Goal: Task Accomplishment & Management: Use online tool/utility

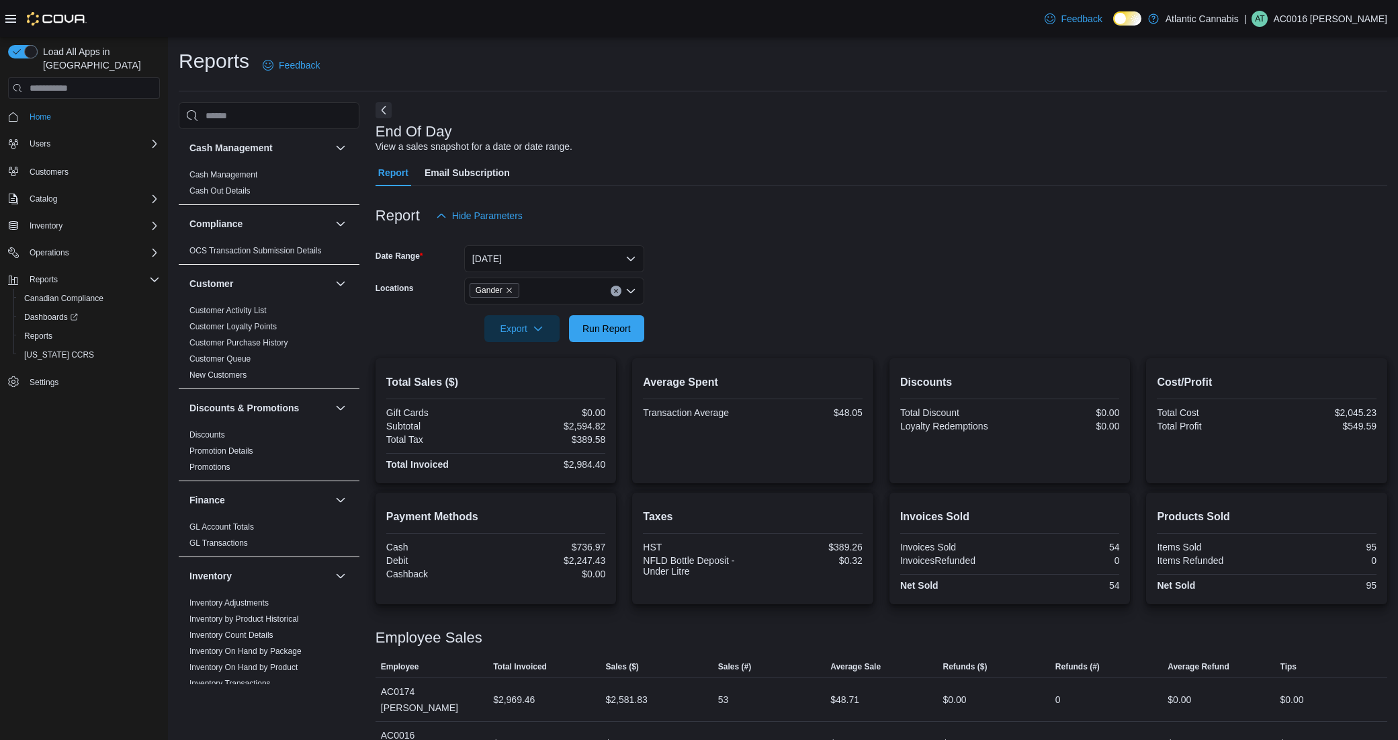
scroll to position [4, 0]
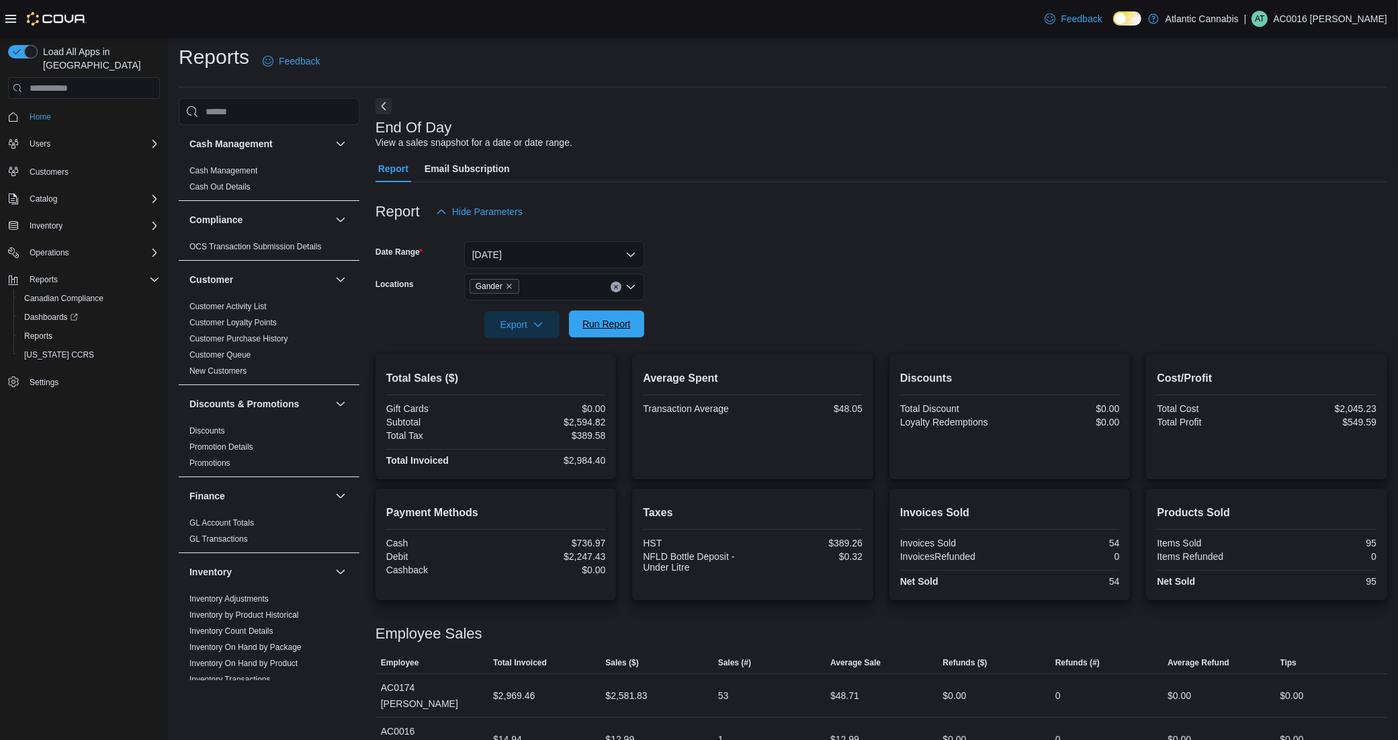
click at [581, 320] on span "Run Report" at bounding box center [606, 323] width 59 height 27
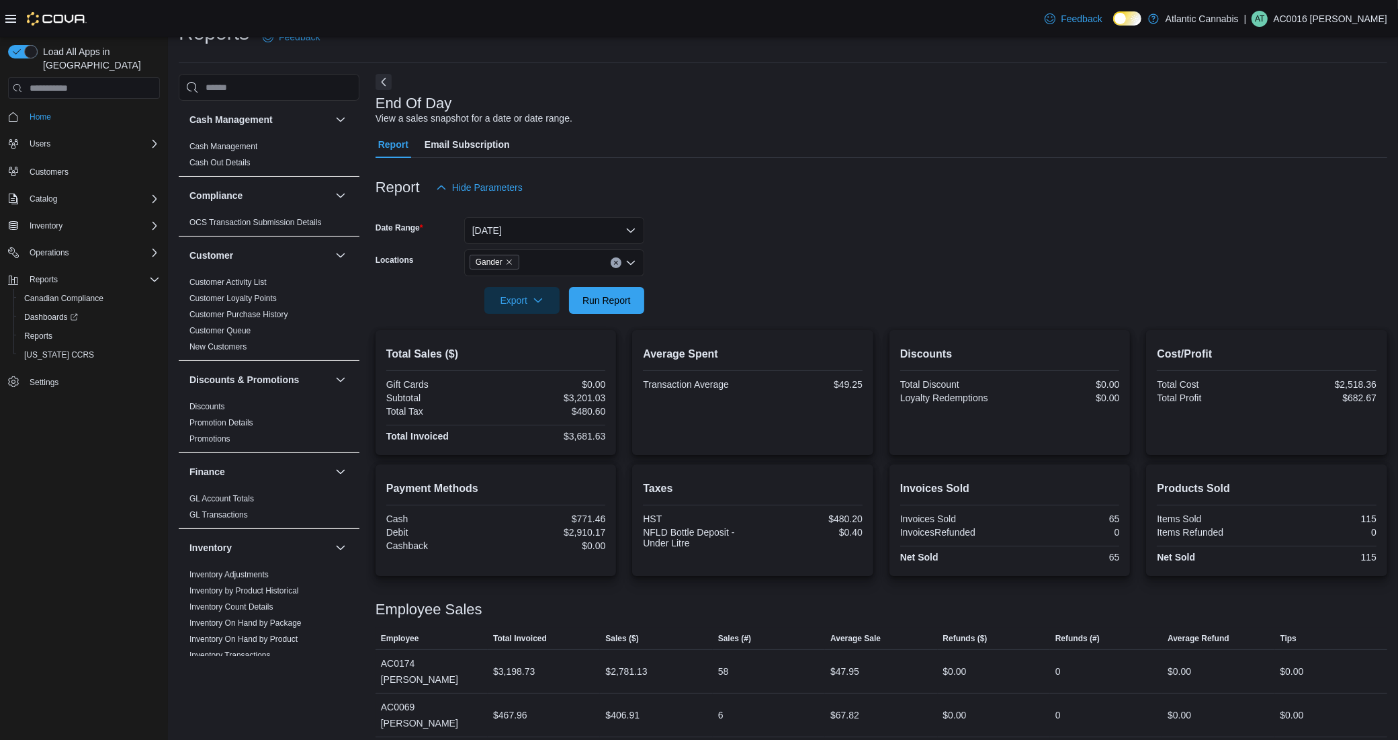
scroll to position [48, 0]
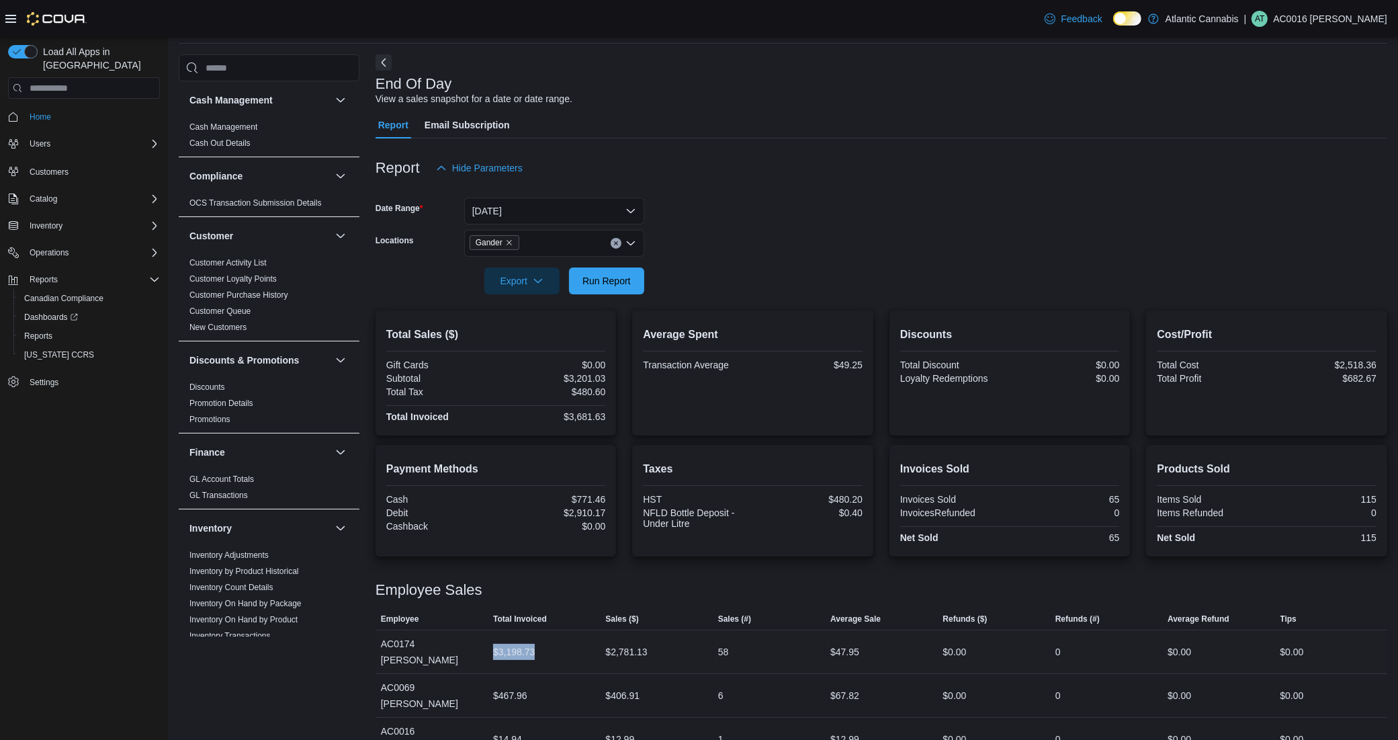
drag, startPoint x: 492, startPoint y: 640, endPoint x: 545, endPoint y: 640, distance: 53.1
click at [545, 640] on div "$3,198.73" at bounding box center [544, 651] width 112 height 27
drag, startPoint x: 605, startPoint y: 679, endPoint x: 643, endPoint y: 687, distance: 39.3
click at [643, 687] on div "$406.91" at bounding box center [656, 695] width 112 height 27
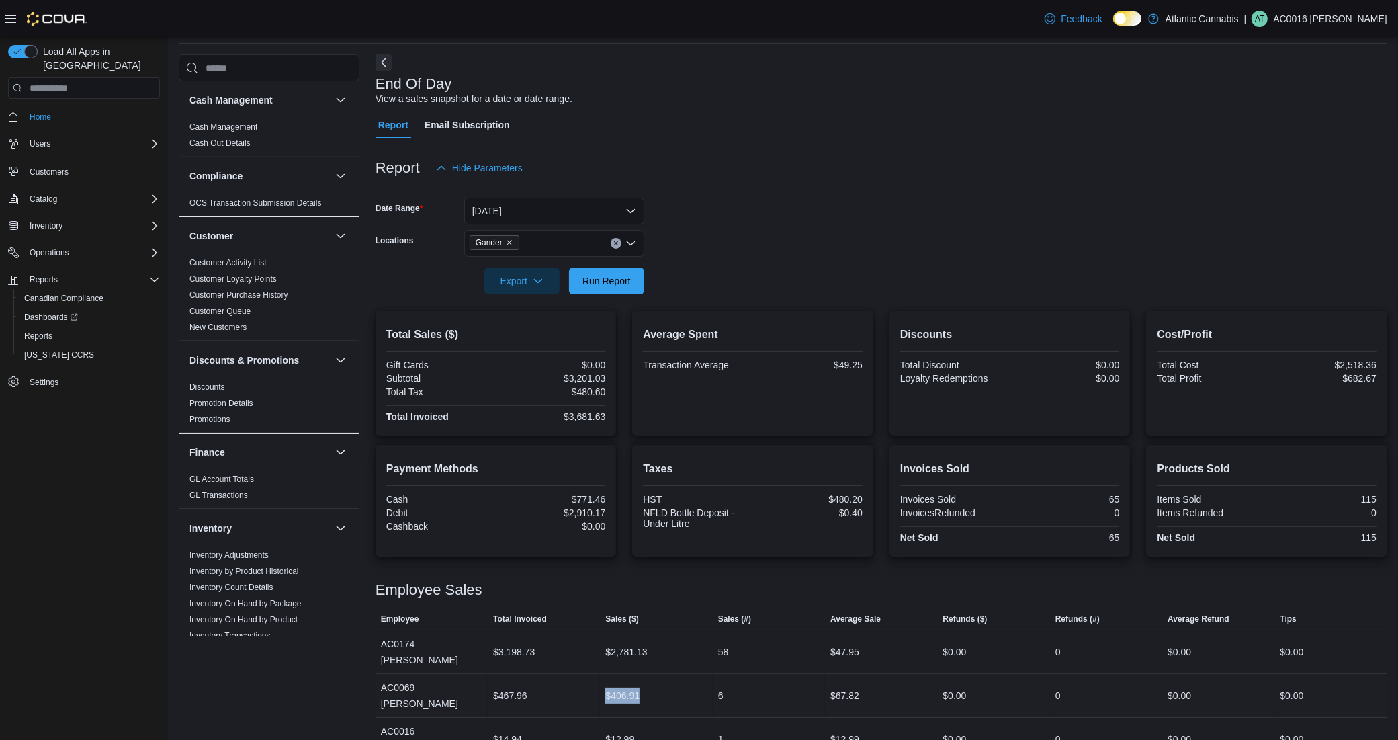
click at [657, 683] on div "$406.91" at bounding box center [656, 695] width 112 height 27
drag, startPoint x: 501, startPoint y: 677, endPoint x: 545, endPoint y: 676, distance: 43.7
click at [545, 682] on div "$467.96" at bounding box center [544, 695] width 112 height 27
click at [552, 682] on div "$467.96" at bounding box center [544, 695] width 112 height 27
click at [553, 682] on div "$467.96" at bounding box center [544, 695] width 112 height 27
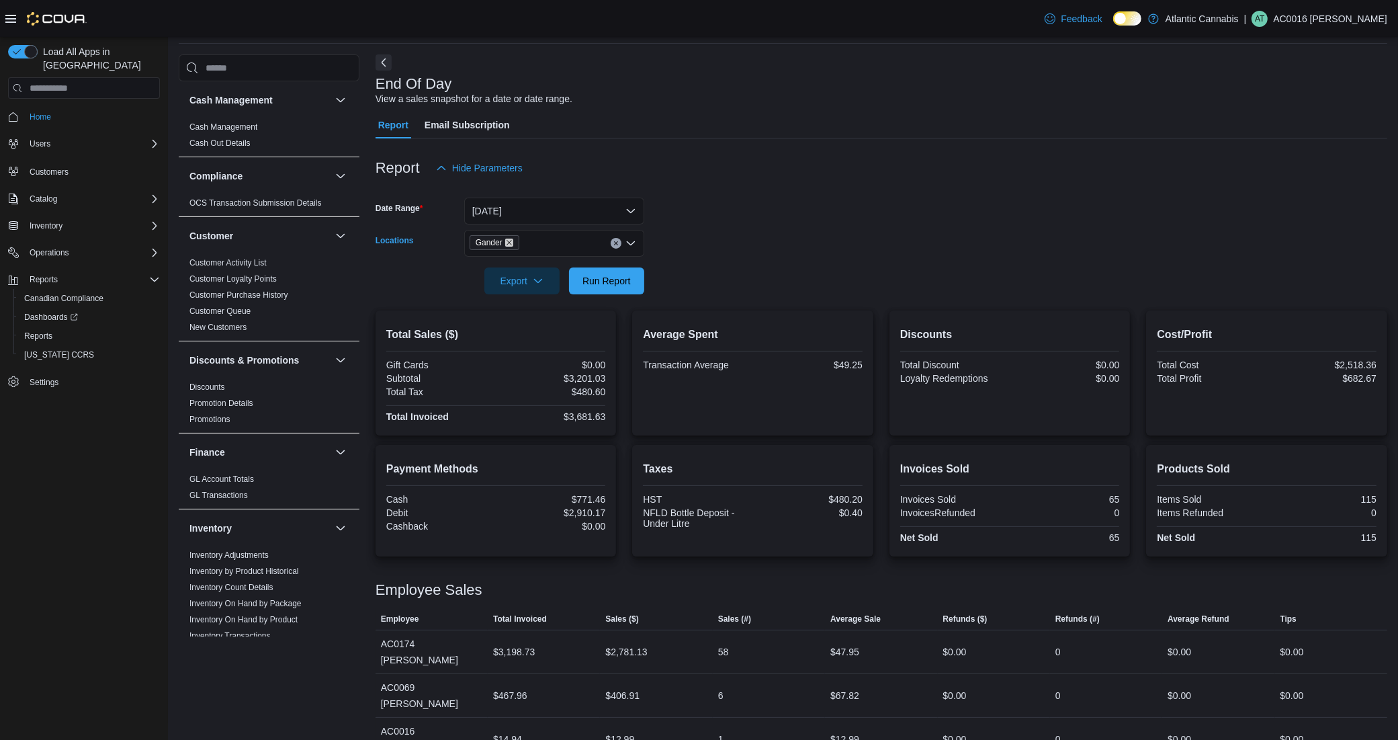
click at [506, 246] on icon "Remove Gander from selection in this group" at bounding box center [509, 243] width 8 height 8
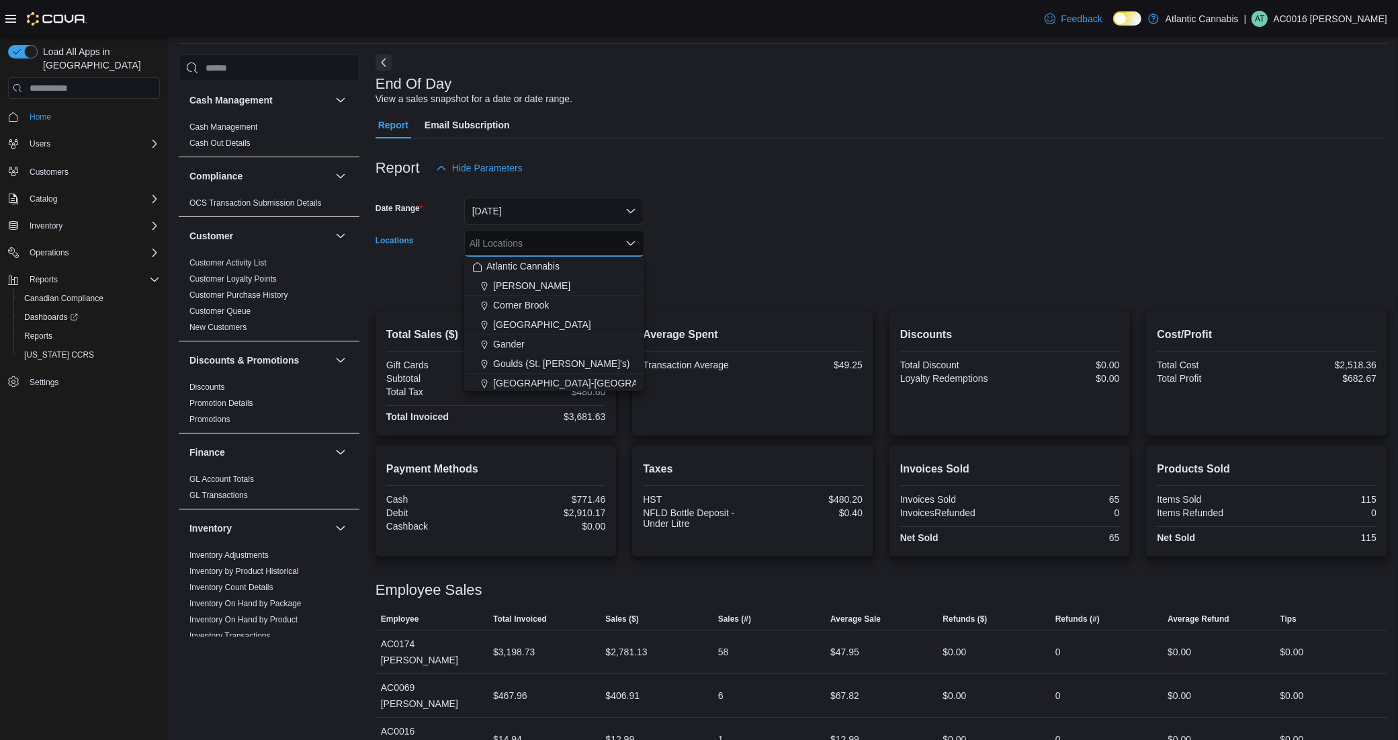
drag, startPoint x: 437, startPoint y: 287, endPoint x: 480, endPoint y: 282, distance: 43.9
click at [437, 288] on div "Export Run Report" at bounding box center [510, 280] width 269 height 27
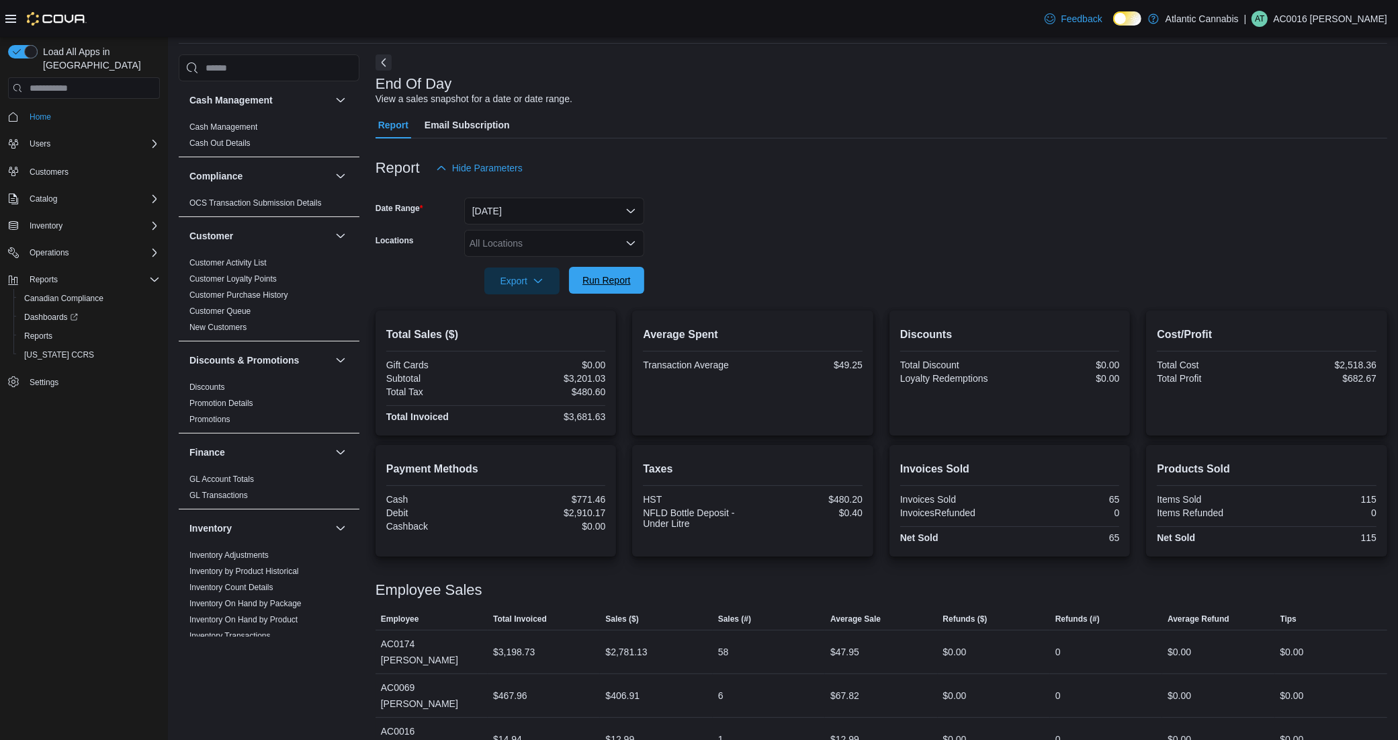
click at [613, 284] on span "Run Report" at bounding box center [607, 279] width 48 height 13
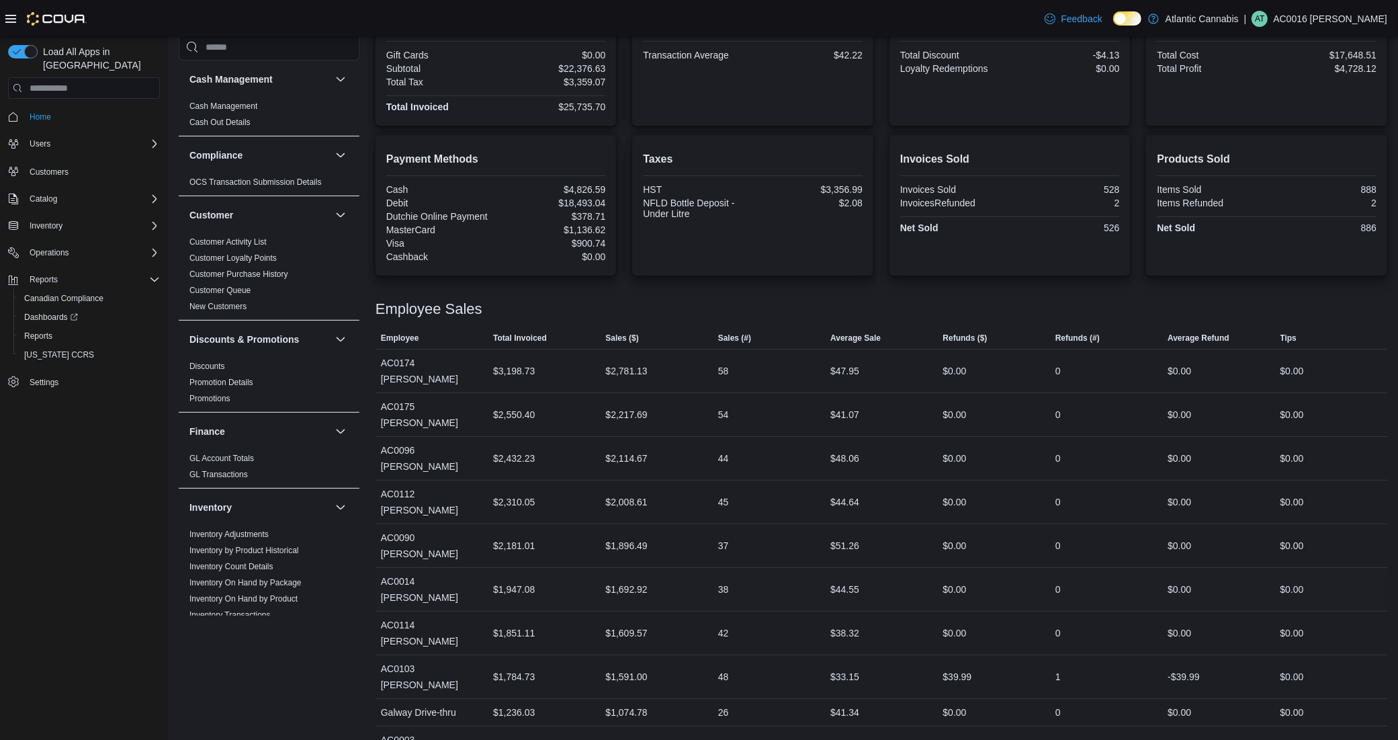
scroll to position [384, 0]
